Goal: Task Accomplishment & Management: Use online tool/utility

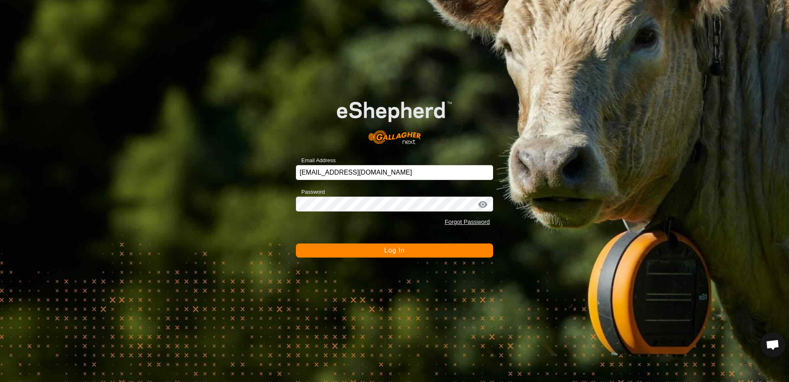
click at [384, 250] on span "Log In" at bounding box center [394, 250] width 20 height 7
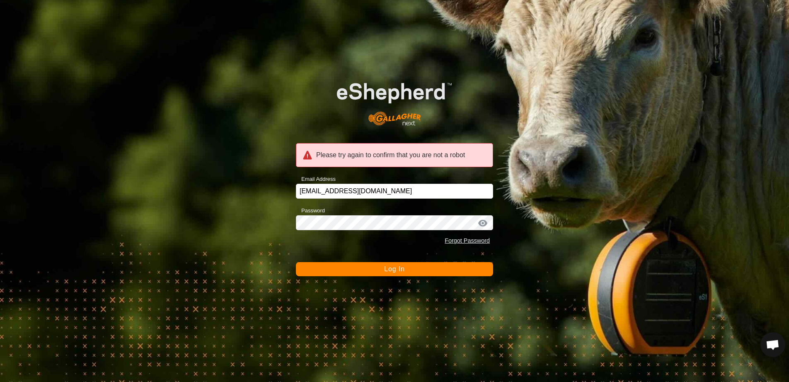
click at [388, 270] on span "Log In" at bounding box center [394, 268] width 20 height 7
click at [412, 273] on button "Log In" at bounding box center [394, 269] width 197 height 14
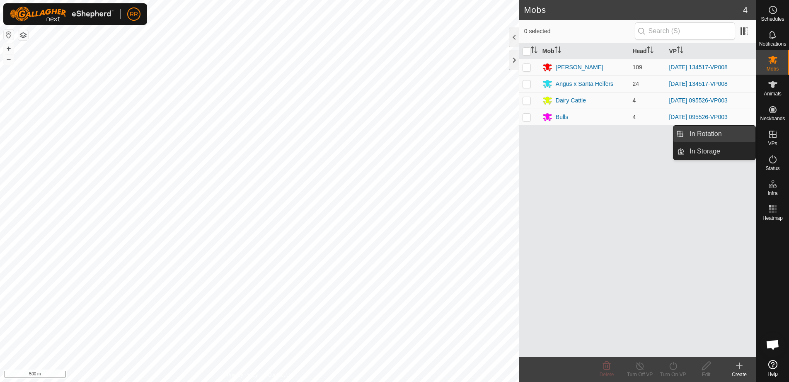
click at [712, 134] on link "In Rotation" at bounding box center [720, 134] width 71 height 17
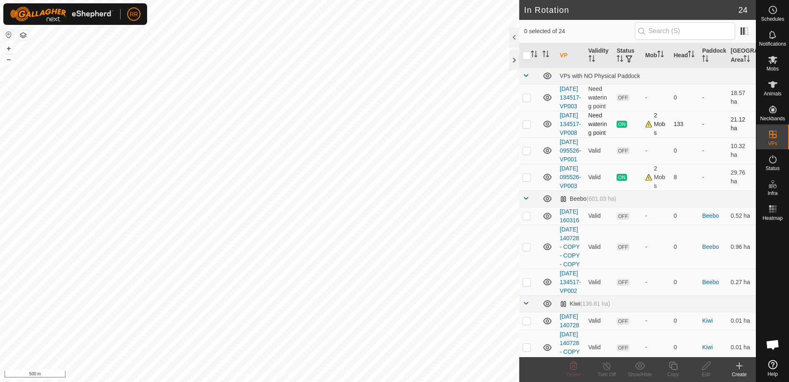
click at [534, 137] on td at bounding box center [529, 124] width 20 height 27
checkbox input "true"
click at [676, 372] on div "Copy" at bounding box center [673, 374] width 33 height 7
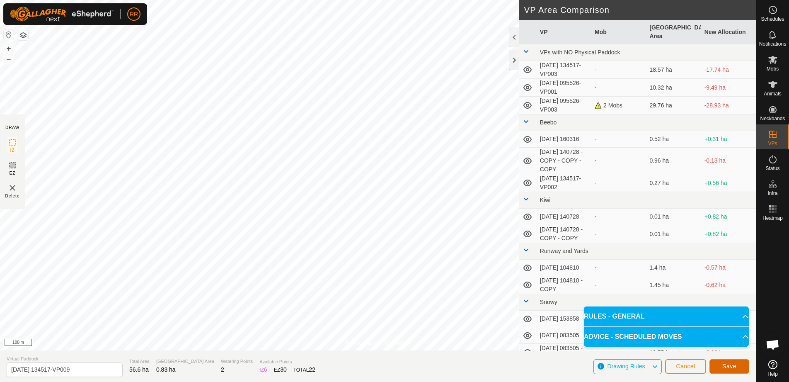
click at [730, 367] on span "Save" at bounding box center [730, 366] width 14 height 7
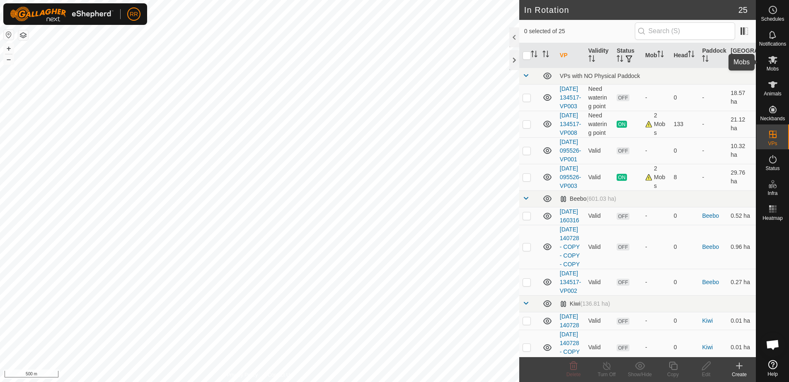
click at [769, 62] on icon at bounding box center [773, 60] width 10 height 10
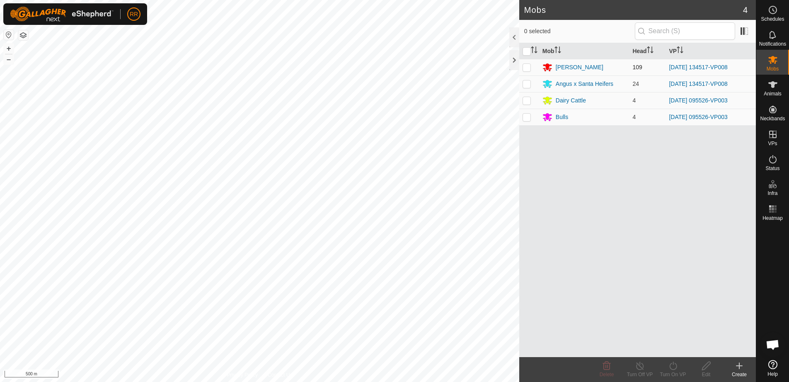
click at [527, 69] on p-checkbox at bounding box center [527, 67] width 8 height 7
checkbox input "true"
click at [527, 86] on p-checkbox at bounding box center [527, 83] width 8 height 7
checkbox input "true"
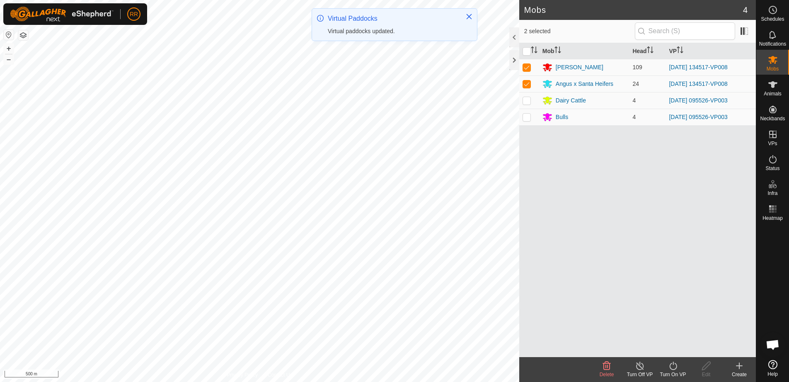
click at [675, 369] on icon at bounding box center [673, 366] width 10 height 10
click at [671, 348] on link "Now" at bounding box center [698, 347] width 82 height 17
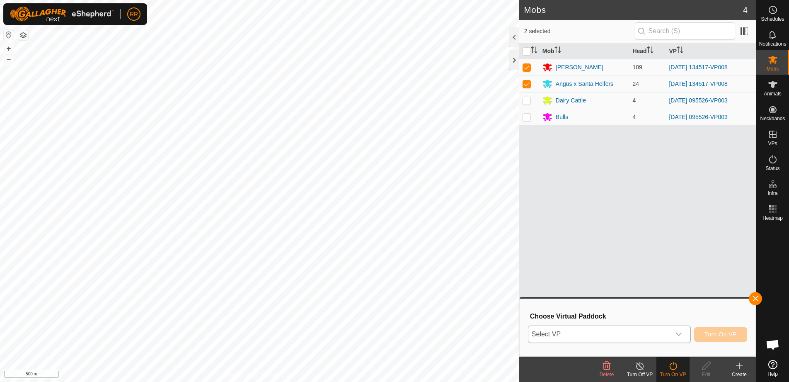
click at [679, 333] on icon "dropdown trigger" at bounding box center [679, 334] width 7 height 7
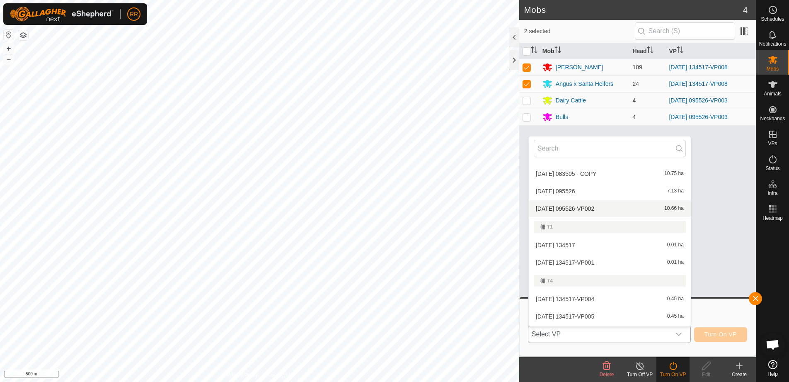
scroll to position [373, 0]
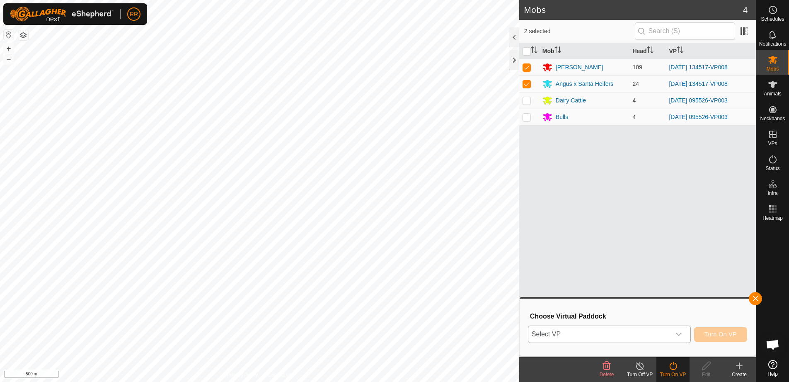
click at [645, 334] on span "Select VP" at bounding box center [600, 334] width 142 height 17
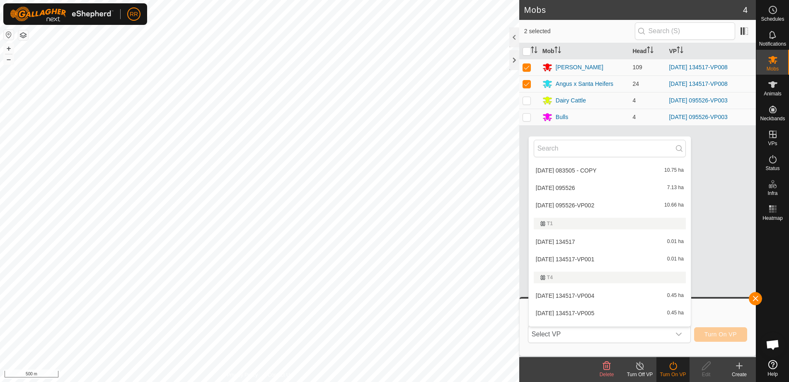
scroll to position [421, 0]
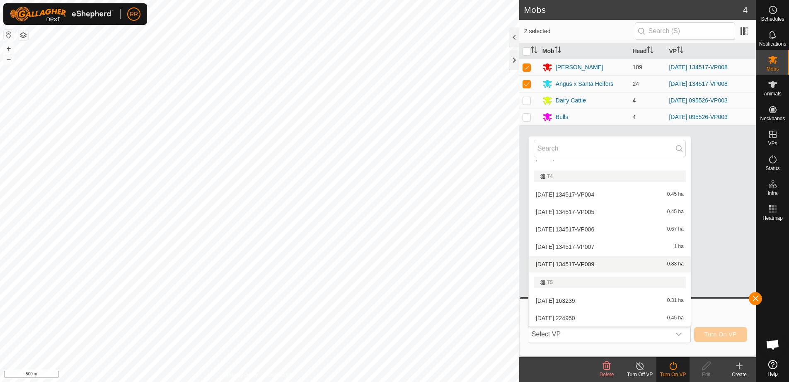
click at [561, 261] on li "[DATE] 134517-VP009 0.83 ha" at bounding box center [610, 264] width 162 height 17
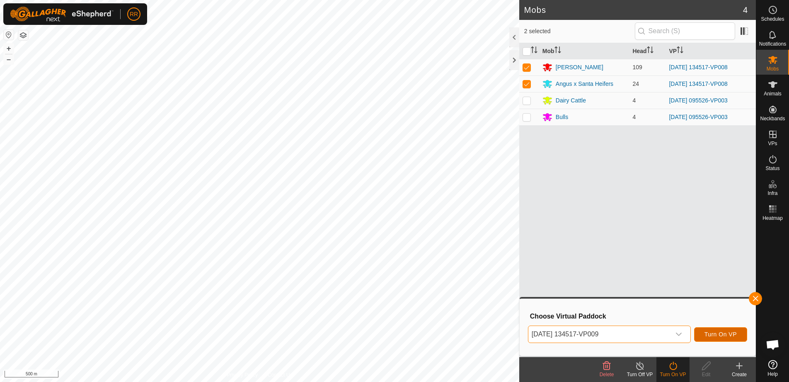
click at [718, 333] on span "Turn On VP" at bounding box center [721, 334] width 32 height 7
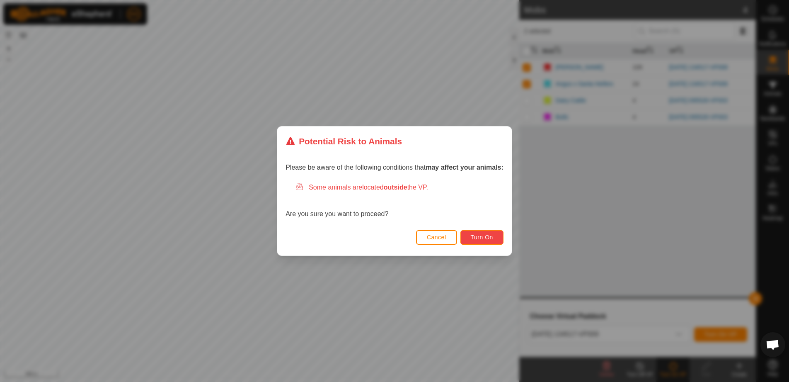
click at [484, 238] on span "Turn On" at bounding box center [482, 237] width 22 height 7
